Goal: Transaction & Acquisition: Obtain resource

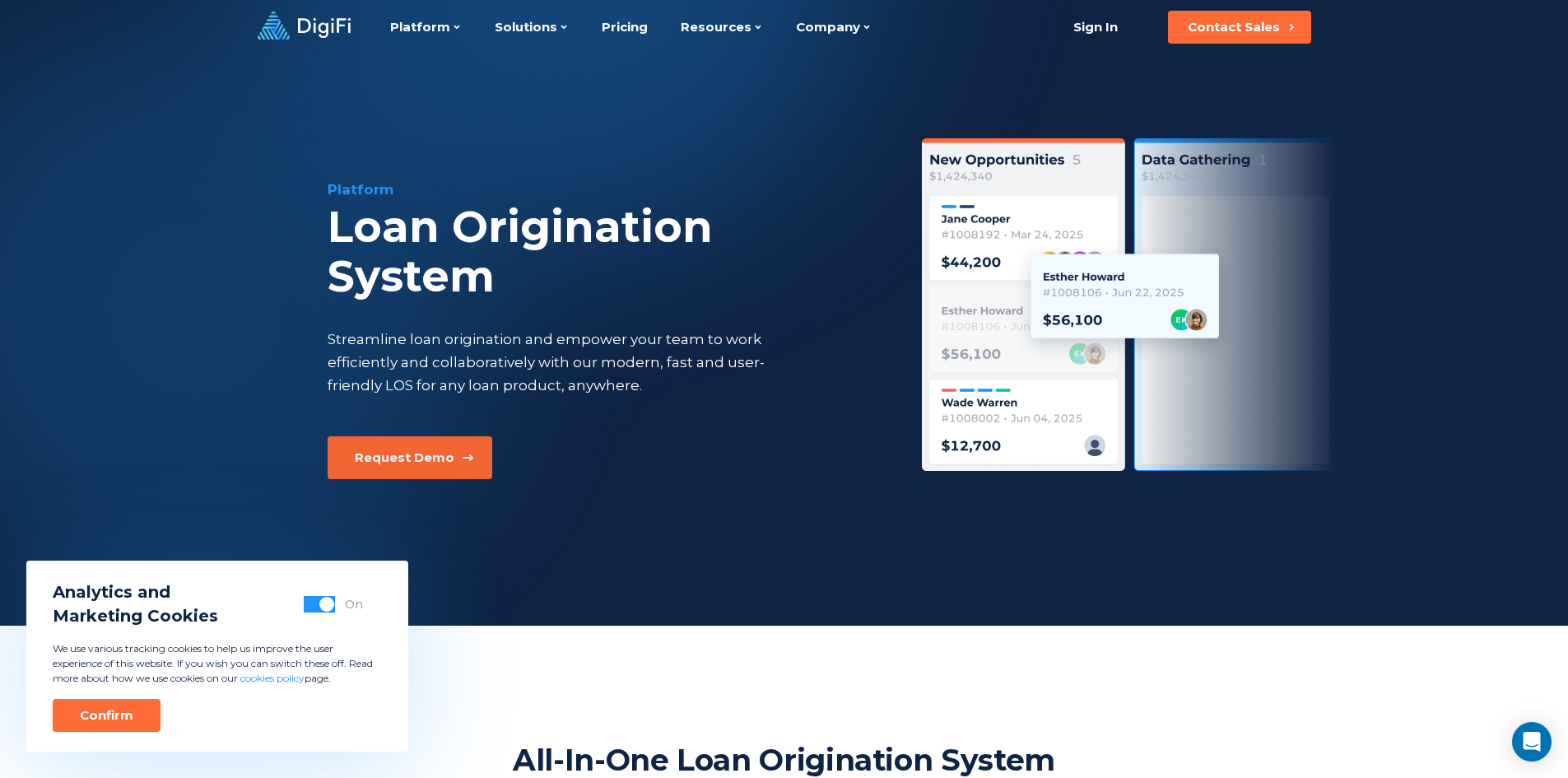
click at [439, 456] on div "Request Demo" at bounding box center [405, 457] width 99 height 17
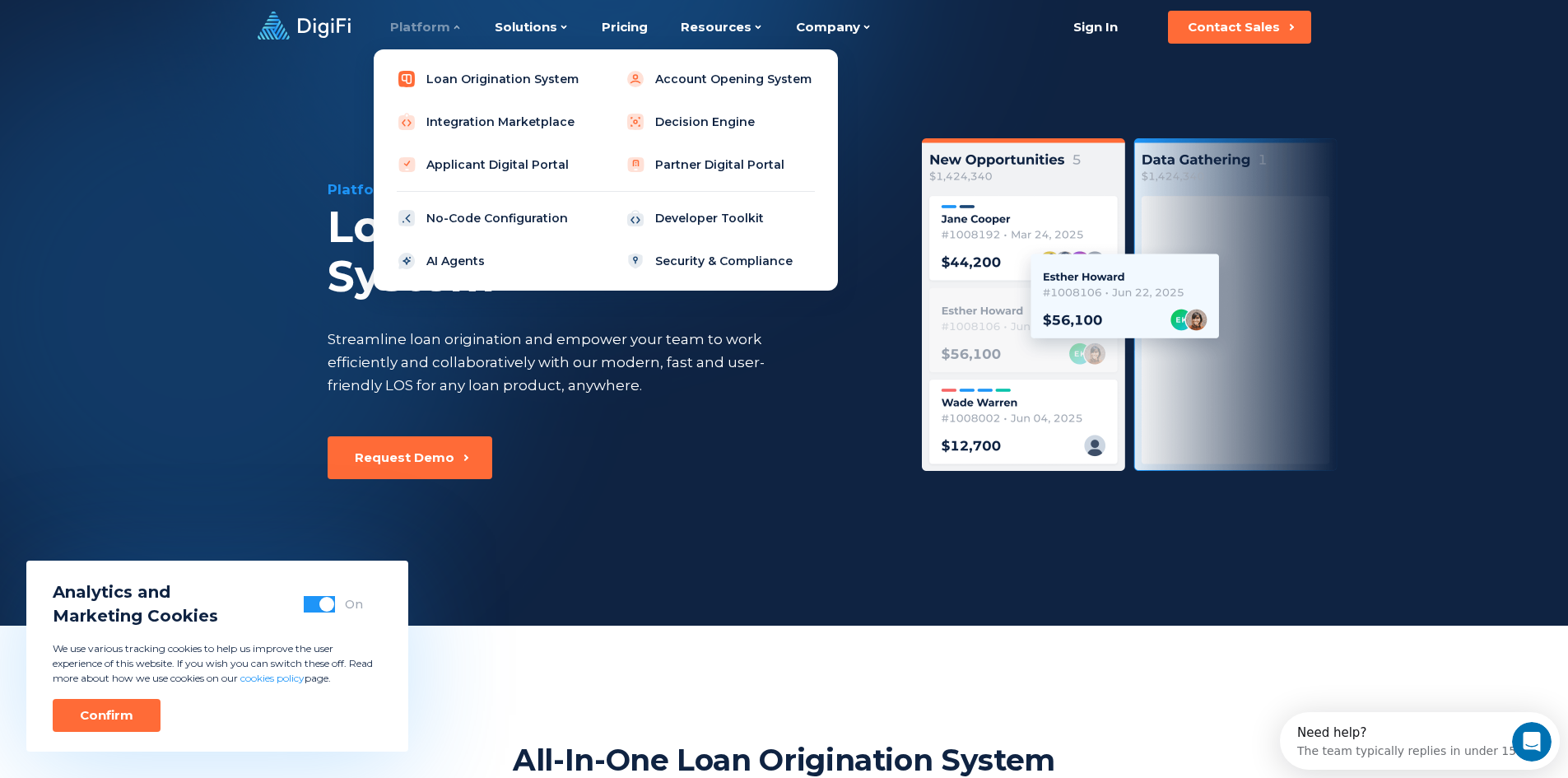
click at [466, 73] on link "Loan Origination System" at bounding box center [491, 79] width 209 height 33
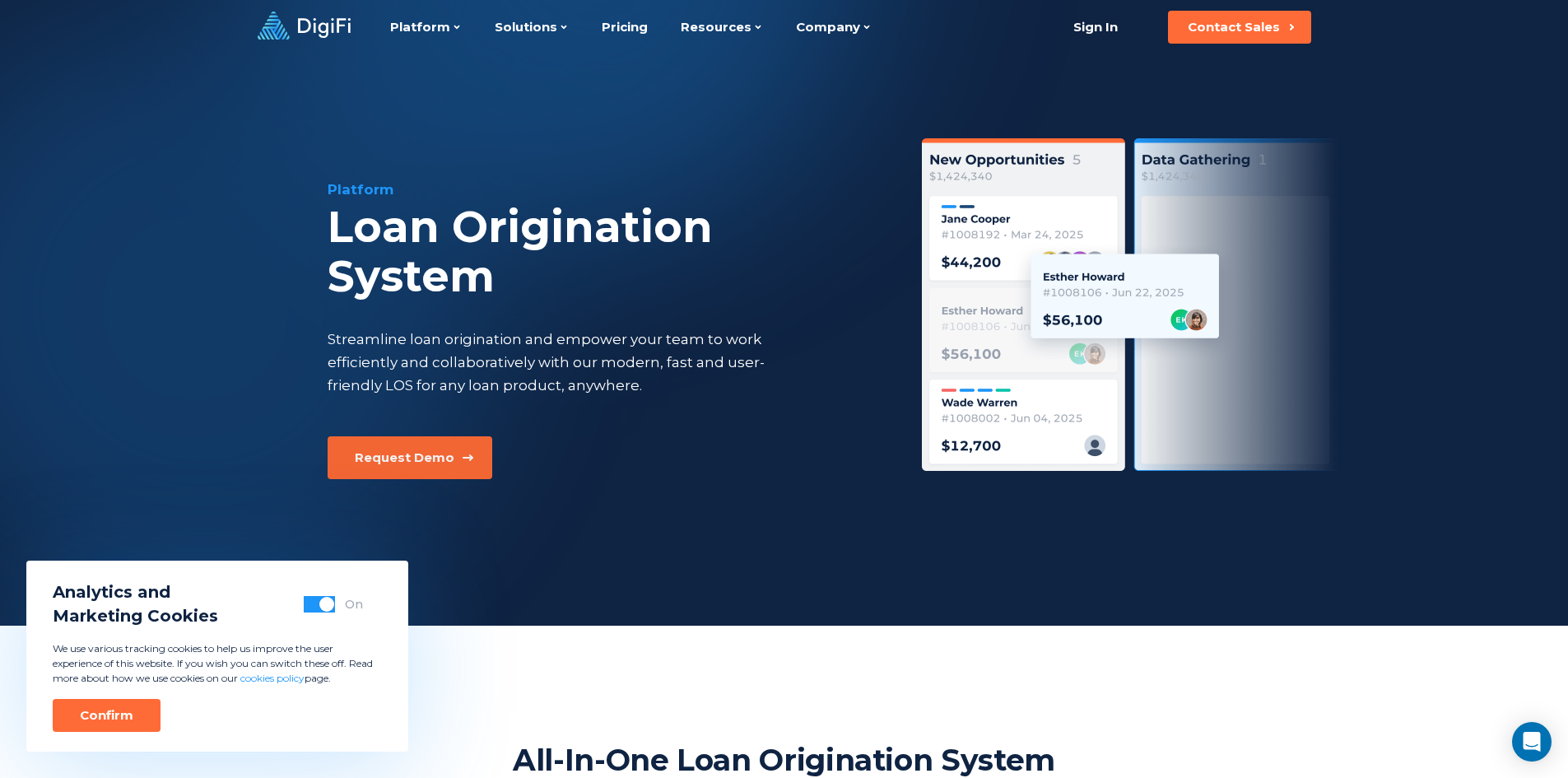
click at [442, 462] on div "Request Demo" at bounding box center [405, 457] width 99 height 17
